Goal: Consume media (video, audio): Consume media (video, audio)

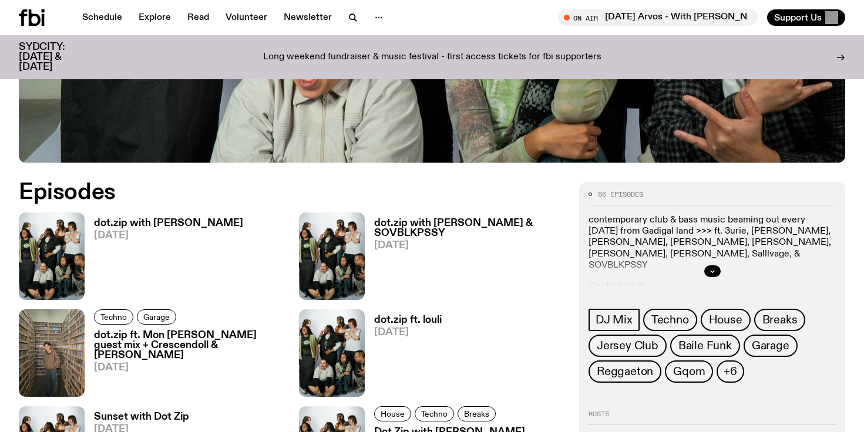
scroll to position [474, 0]
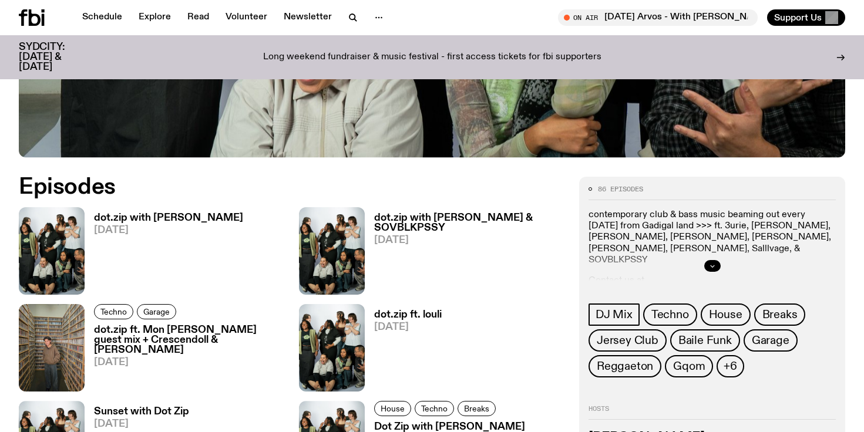
click at [709, 265] on icon "button" at bounding box center [712, 265] width 7 height 7
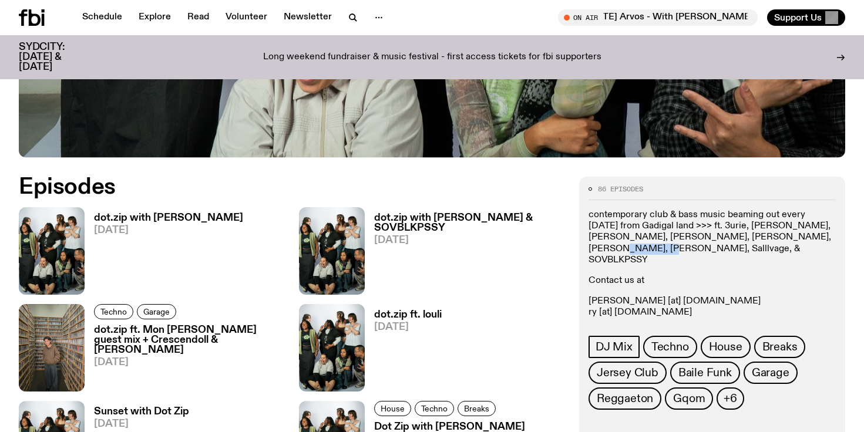
drag, startPoint x: 773, startPoint y: 237, endPoint x: 832, endPoint y: 237, distance: 59.3
click at [832, 237] on p "contemporary club & bass music beaming out every [DATE] from Gadigal land >>> f…" at bounding box center [711, 238] width 247 height 56
copy p "SOVBLKPSSY"
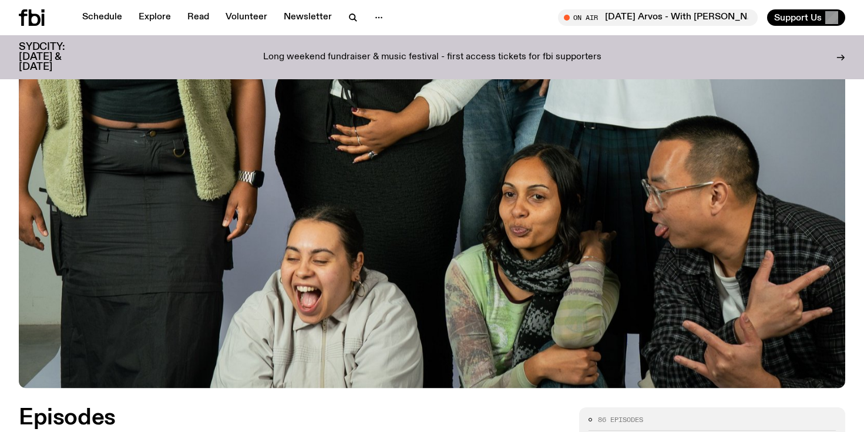
scroll to position [467, 0]
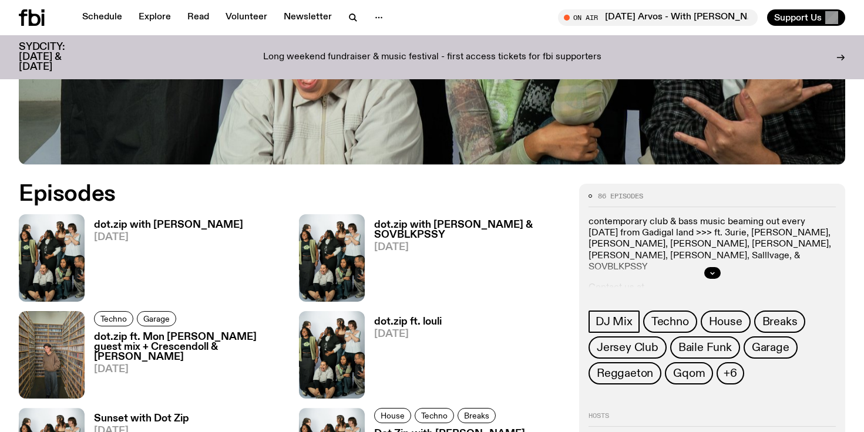
click at [450, 221] on h3 "dot.zip with [PERSON_NAME] & SOVBLKPSSY" at bounding box center [469, 230] width 191 height 20
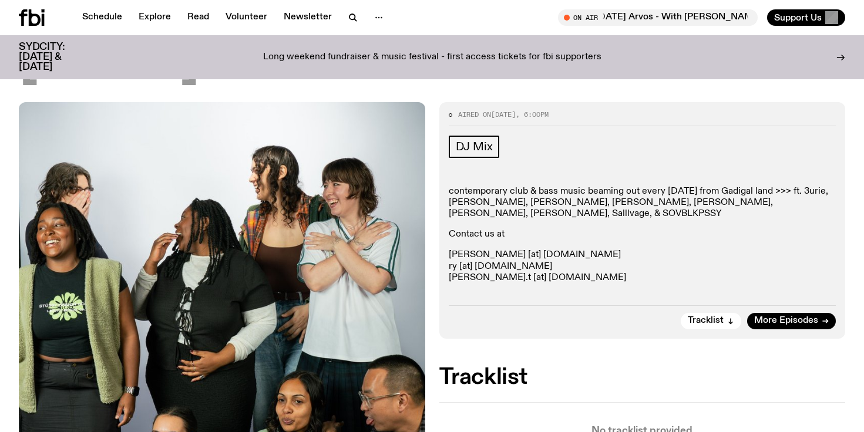
scroll to position [285, 0]
